Goal: Information Seeking & Learning: Learn about a topic

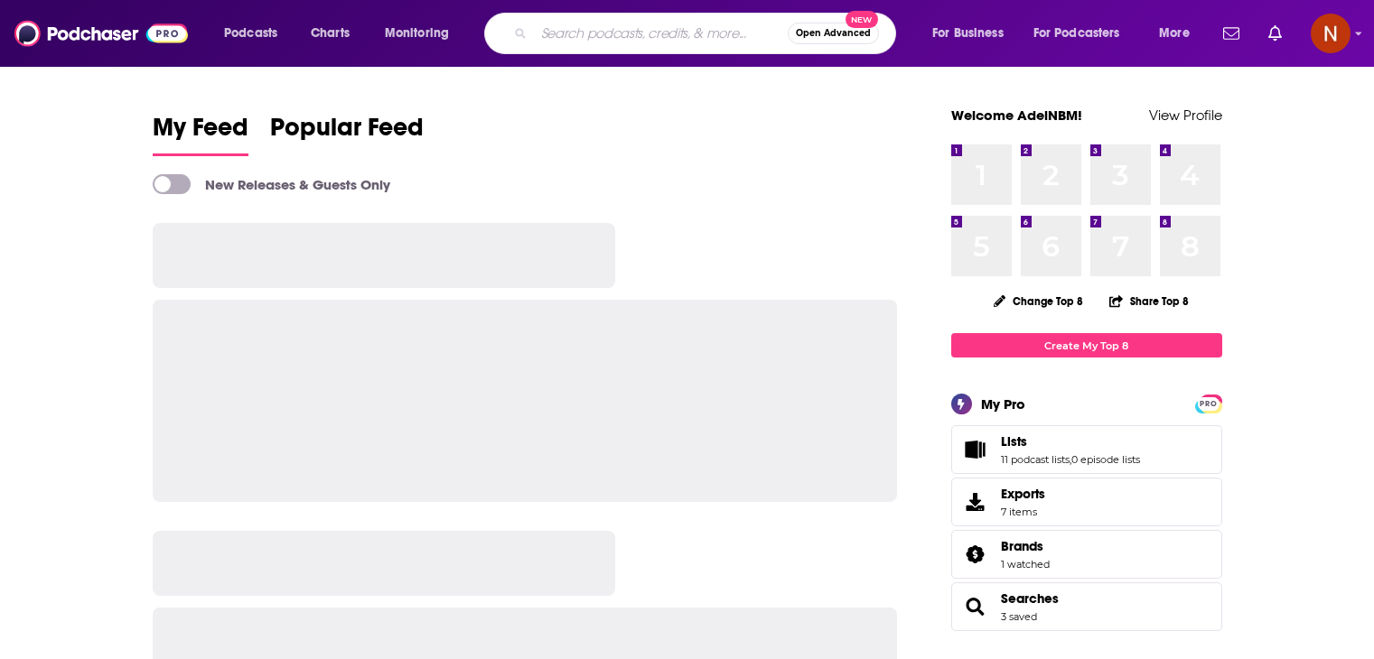
click at [627, 37] on input "Search podcasts, credits, & more..." at bounding box center [661, 33] width 254 height 29
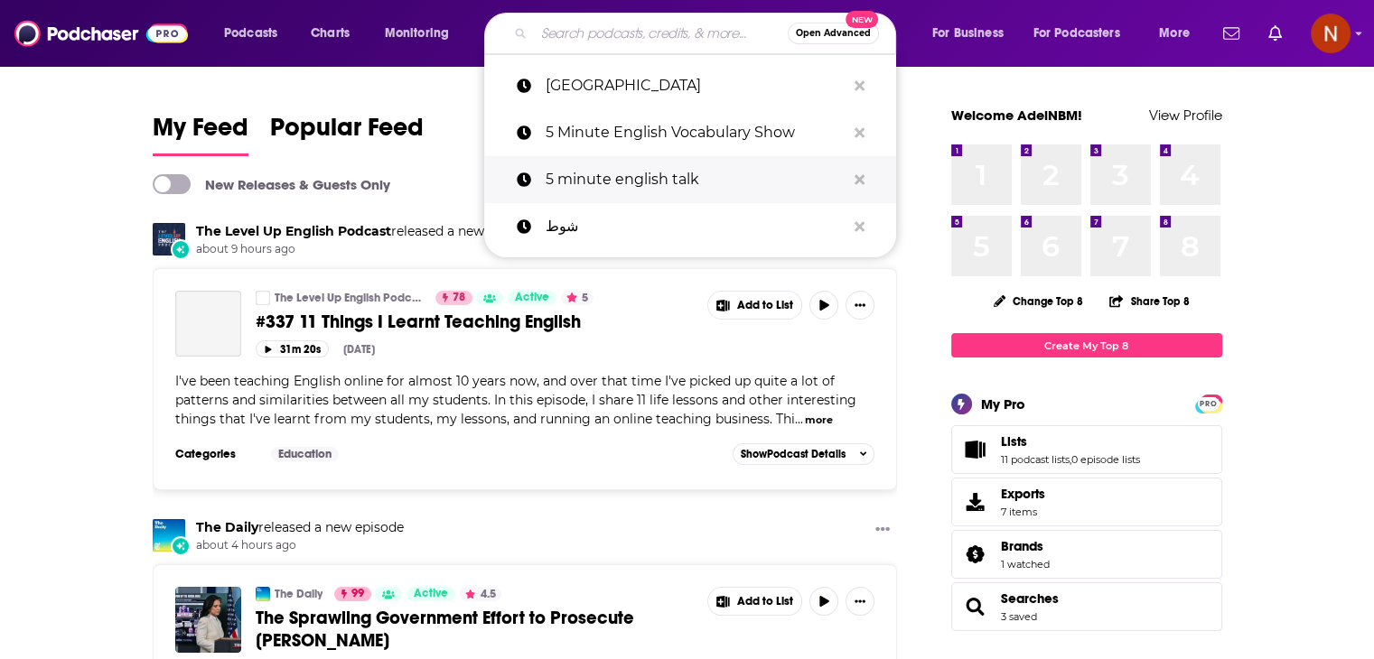
click at [645, 180] on p "5 minute english talk" at bounding box center [695, 179] width 300 height 47
type input "5 minute english talk"
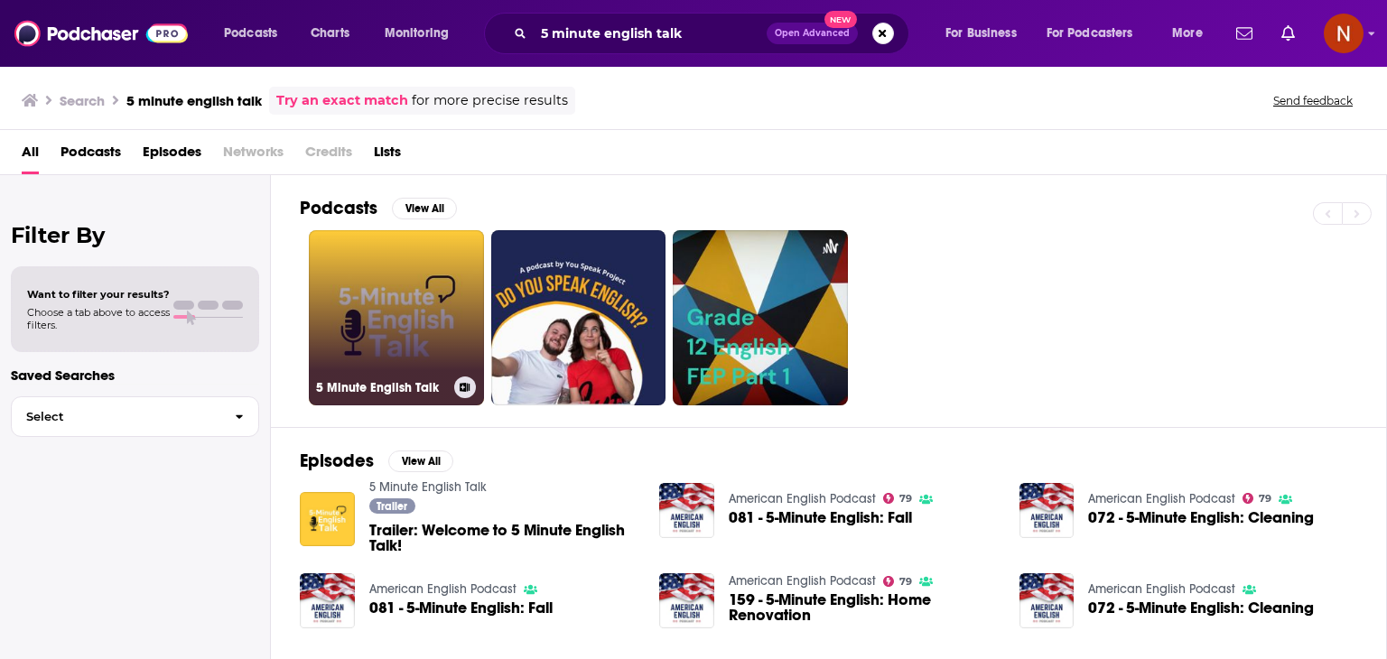
click at [387, 296] on link "5 Minute English Talk" at bounding box center [396, 317] width 175 height 175
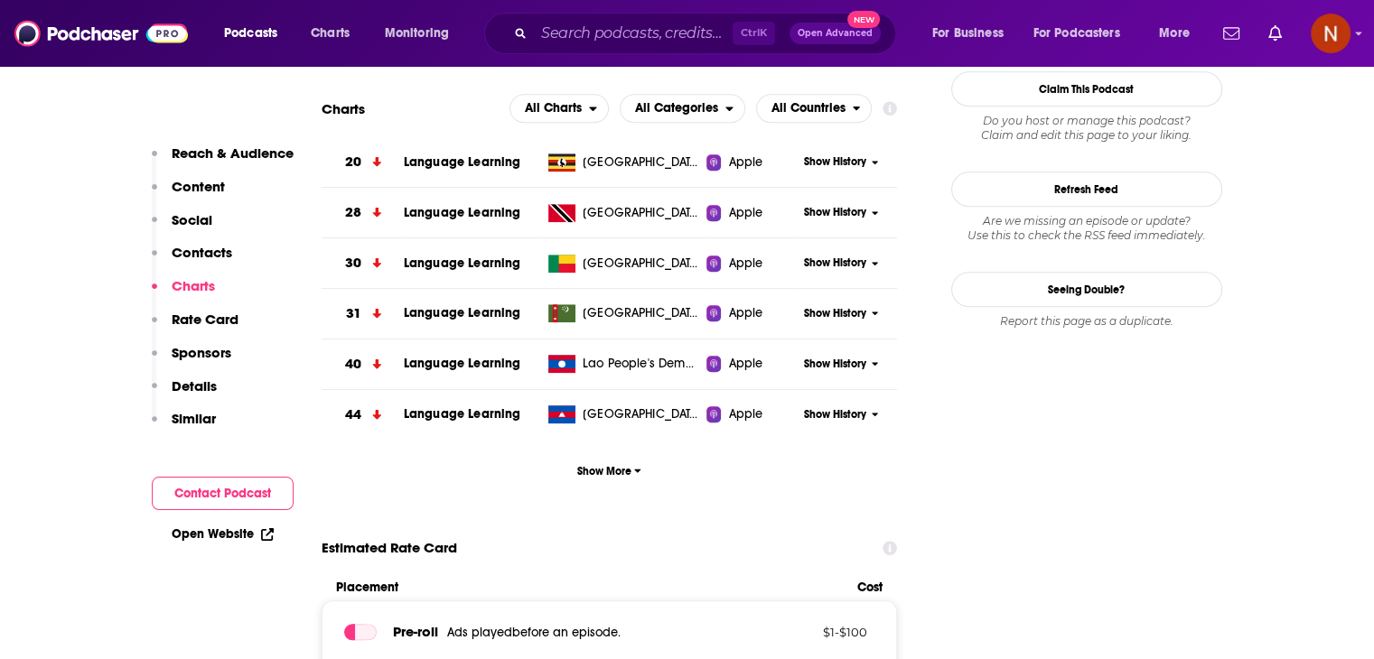
scroll to position [1649, 0]
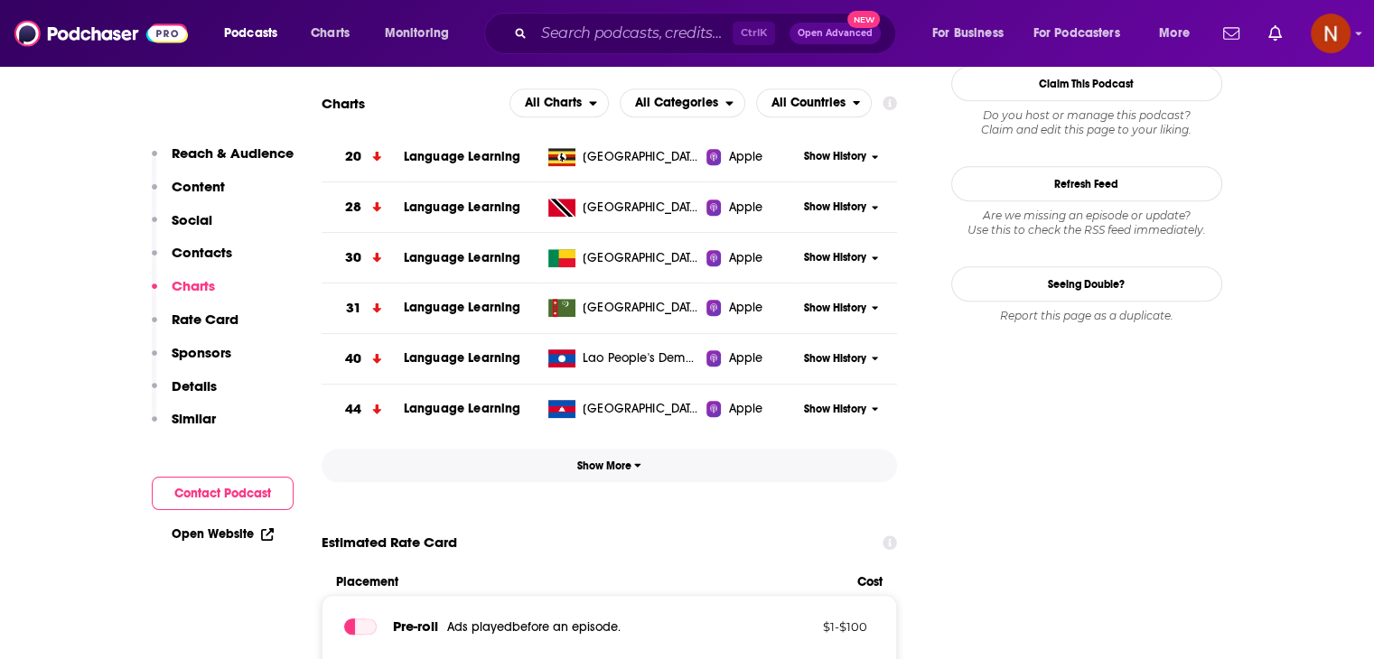
click at [567, 457] on button "Show More" at bounding box center [610, 465] width 576 height 33
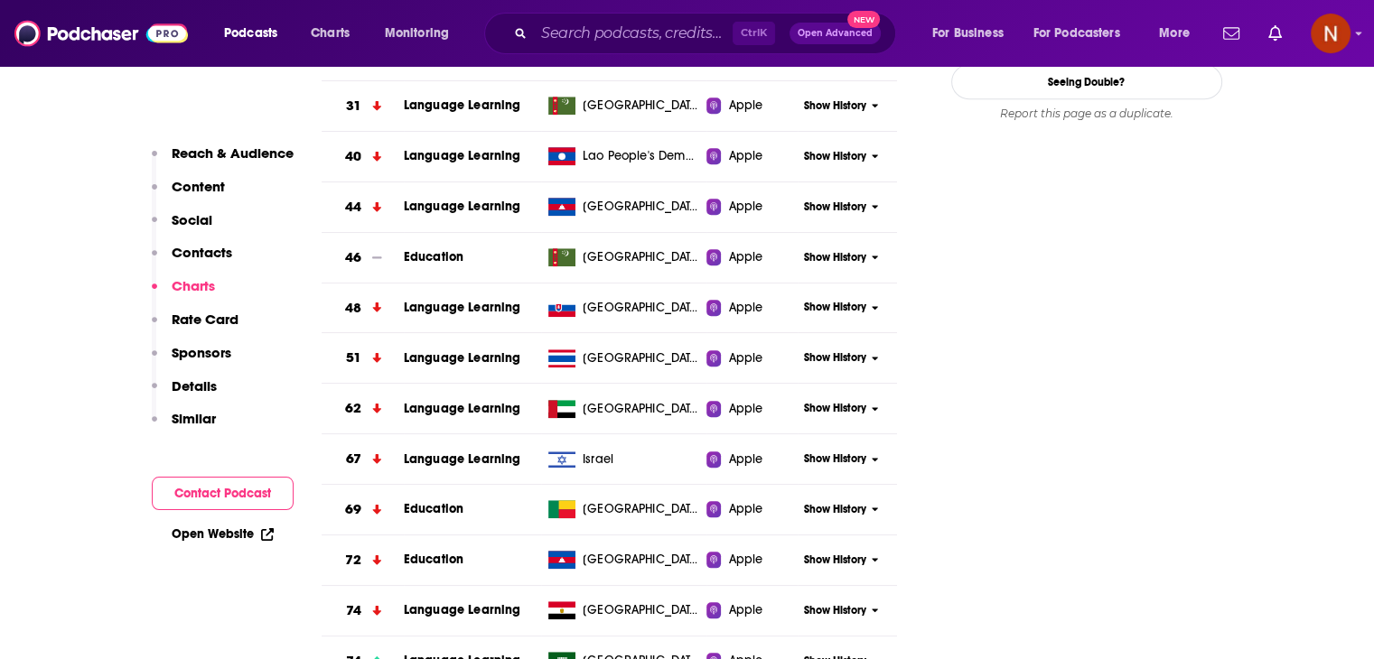
scroll to position [1567, 0]
